Goal: Information Seeking & Learning: Compare options

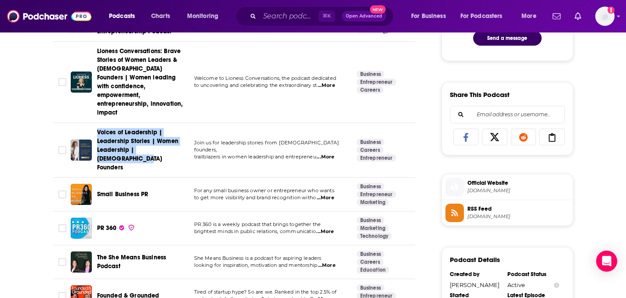
scroll to position [508, 0]
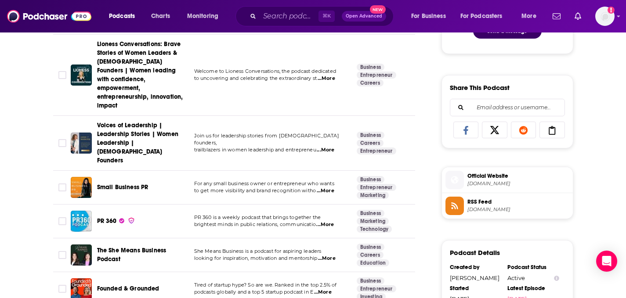
click at [331, 188] on span "...More" at bounding box center [326, 191] width 18 height 7
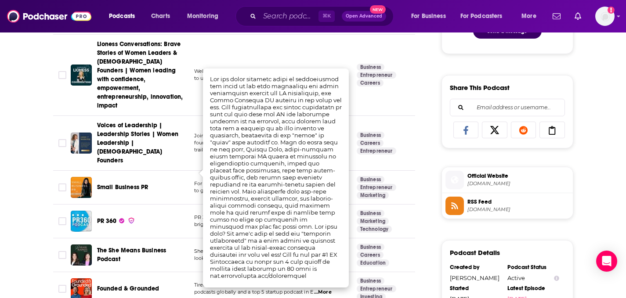
click at [11, 210] on div "About Insights Episodes 16 Reviews Credits Lists Similar Podcasts like She Buil…" at bounding box center [313, 88] width 626 height 906
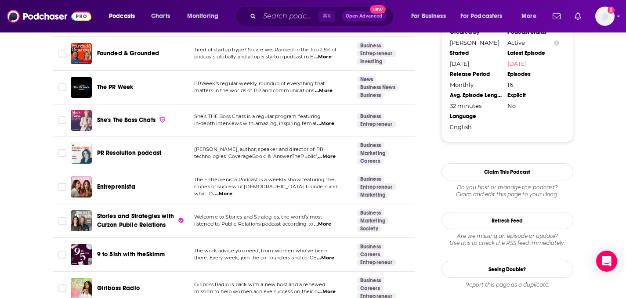
scroll to position [744, 0]
click at [232, 191] on span "...More" at bounding box center [224, 194] width 18 height 7
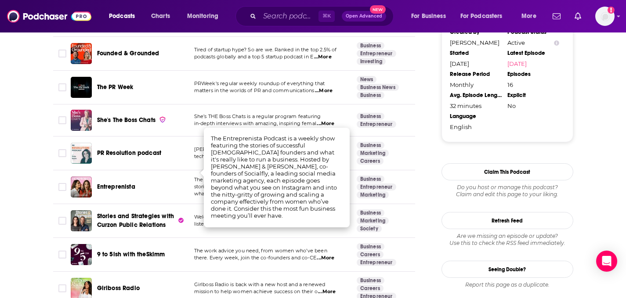
click at [114, 183] on span "Entreprenista" at bounding box center [116, 186] width 38 height 7
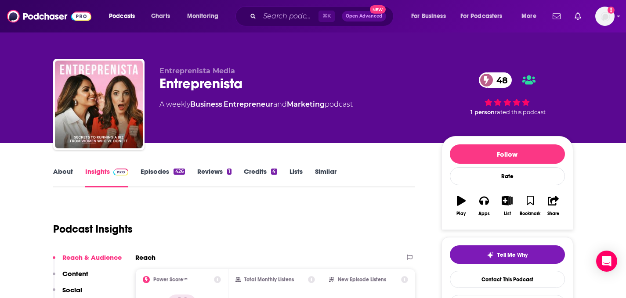
scroll to position [34, 0]
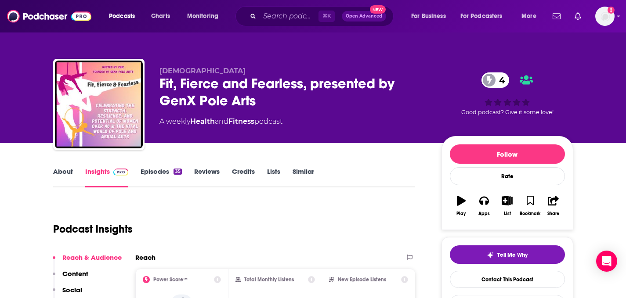
click at [308, 170] on link "Similar" at bounding box center [304, 177] width 22 height 20
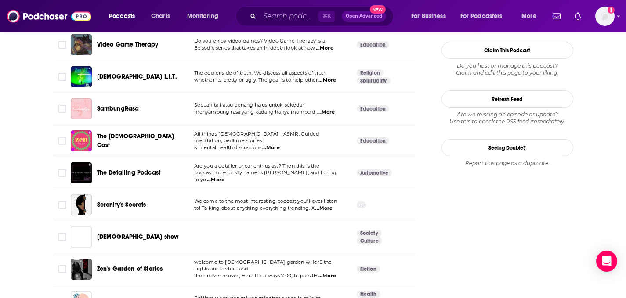
scroll to position [888, 0]
